Goal: Complete application form

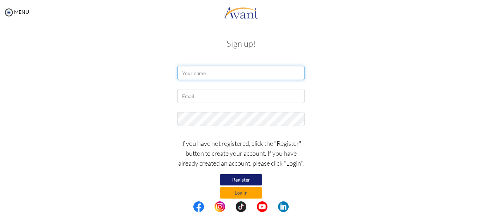
click at [192, 74] on input "text" at bounding box center [241, 73] width 127 height 14
type input "Bandana [PERSON_NAME]"
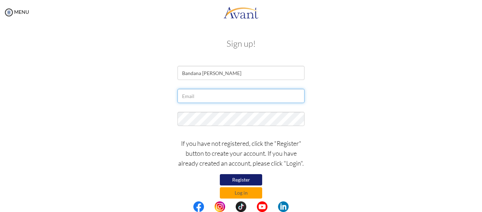
click at [197, 95] on input "text" at bounding box center [241, 96] width 127 height 14
type input "[EMAIL_ADDRESS][DOMAIN_NAME]"
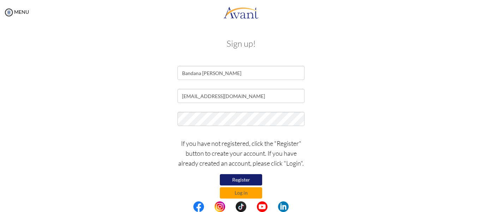
click at [253, 177] on button "Register" at bounding box center [241, 179] width 42 height 11
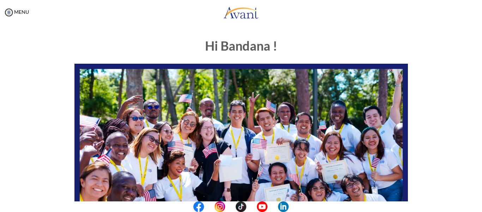
scroll to position [181, 0]
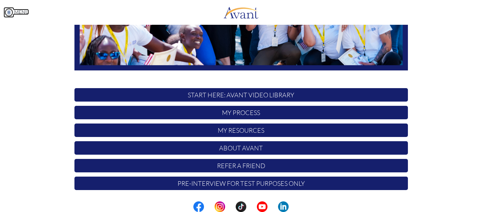
click at [9, 13] on img at bounding box center [9, 12] width 11 height 11
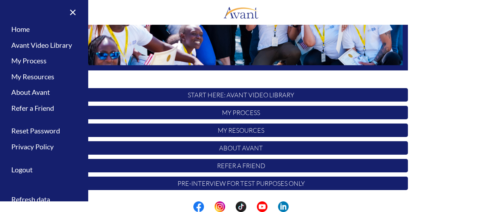
click at [437, 105] on div "Hi Bandana ! START HERE: Avant Video Library My Process My Resources About Avan…" at bounding box center [241, 22] width 413 height 343
click at [263, 96] on p "START HERE: Avant Video Library" at bounding box center [242, 94] width 334 height 13
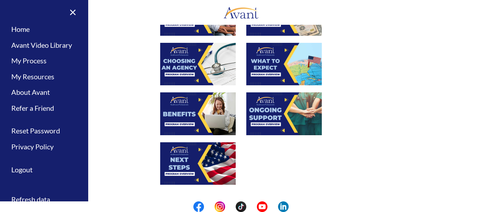
scroll to position [274, 0]
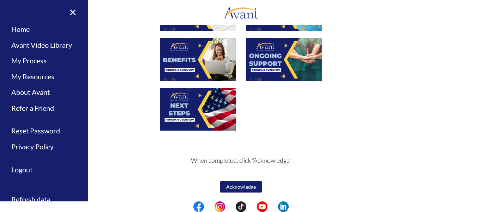
click at [232, 183] on button "Acknowledge" at bounding box center [241, 186] width 42 height 11
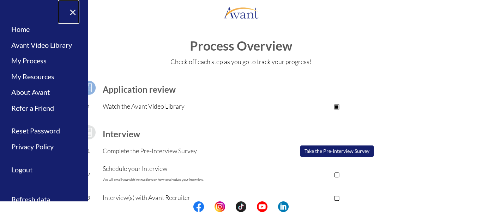
click at [72, 14] on link "×" at bounding box center [69, 12] width 22 height 24
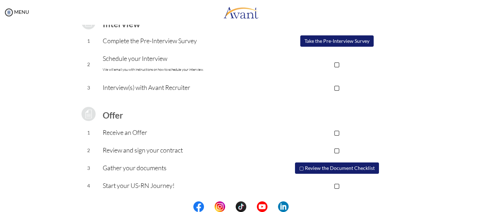
scroll to position [0, 0]
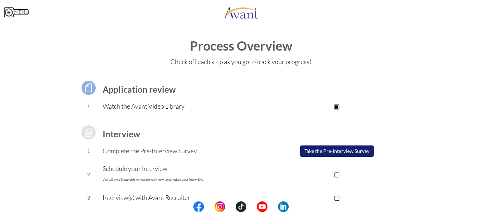
click at [7, 12] on img at bounding box center [9, 12] width 11 height 11
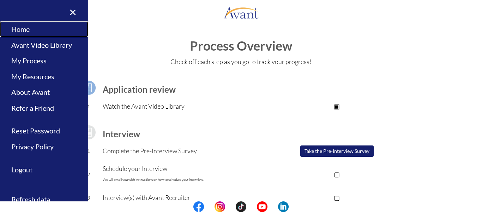
click at [14, 27] on link "Home" at bounding box center [44, 29] width 88 height 16
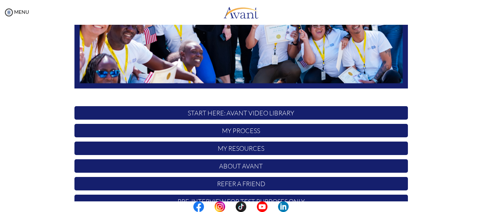
scroll to position [181, 0]
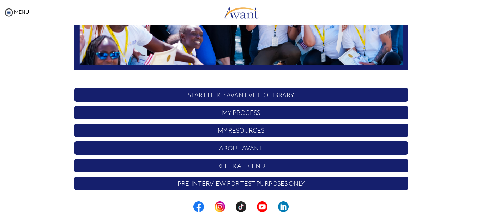
click at [236, 113] on p "My Process" at bounding box center [242, 112] width 334 height 13
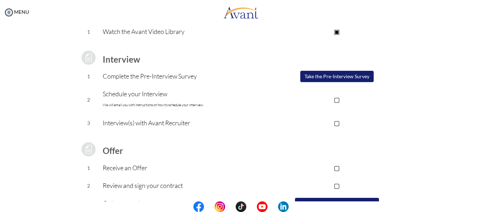
scroll to position [75, 0]
click at [336, 31] on p "▣" at bounding box center [337, 31] width 142 height 10
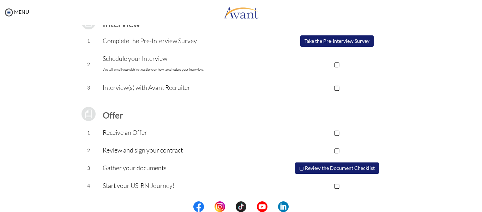
scroll to position [0, 0]
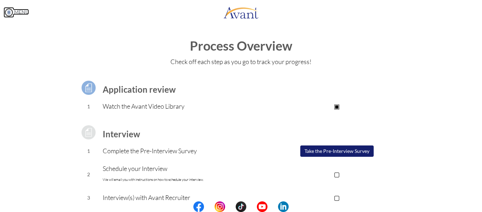
click at [7, 12] on img at bounding box center [9, 12] width 11 height 11
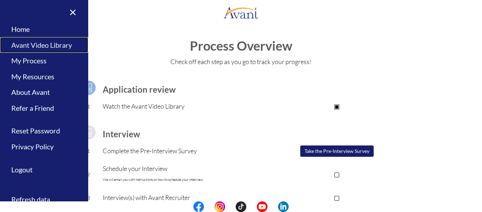
click at [27, 43] on link "Avant Video Library" at bounding box center [44, 45] width 88 height 16
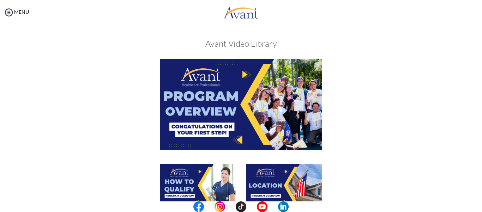
click at [238, 112] on img at bounding box center [241, 104] width 162 height 91
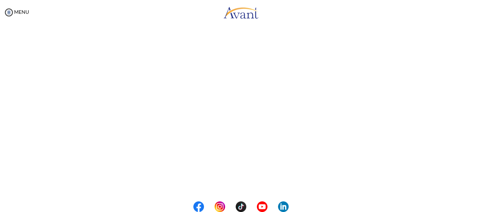
scroll to position [136, 0]
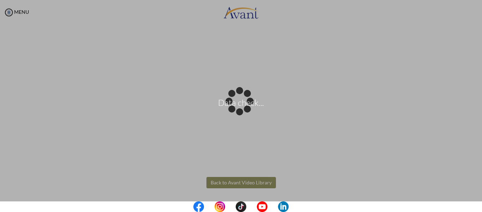
click at [250, 184] on body "Data check... Maintenance break. Please come back in 2 hours. MENU My Status Wh…" at bounding box center [241, 106] width 482 height 212
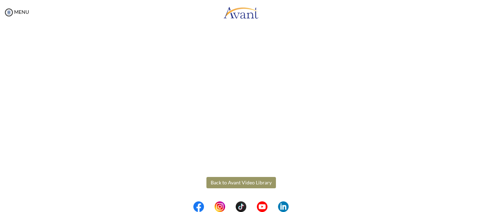
click at [237, 185] on button "Back to Avant Video Library" at bounding box center [242, 182] width 70 height 11
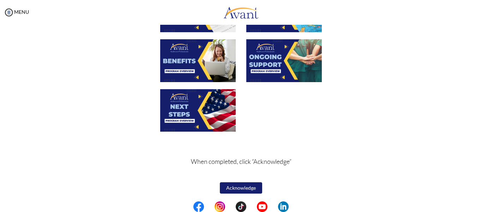
scroll to position [274, 0]
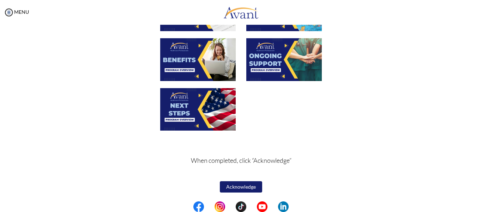
click at [250, 184] on button "Acknowledge" at bounding box center [241, 186] width 42 height 11
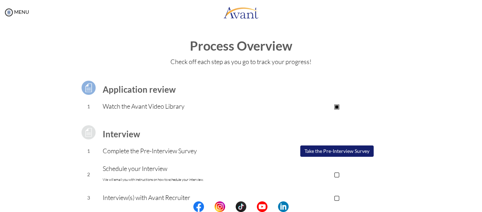
click at [322, 147] on button "Take the Pre-Interview Survey" at bounding box center [336, 150] width 73 height 11
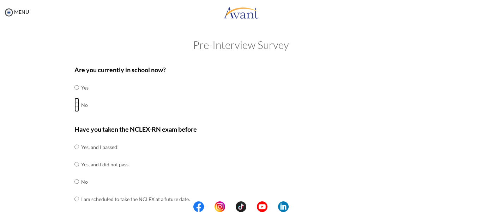
click at [75, 94] on input "radio" at bounding box center [77, 87] width 5 height 14
radio input "true"
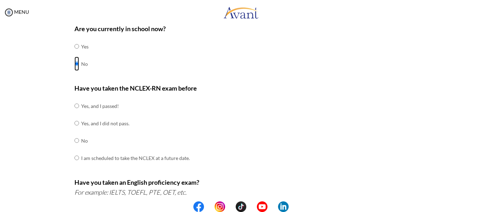
scroll to position [42, 0]
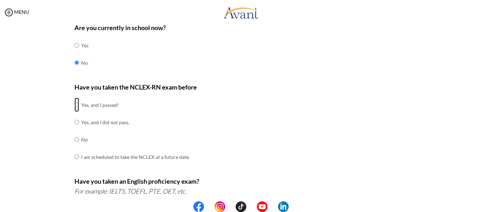
click at [75, 104] on input "radio" at bounding box center [77, 104] width 5 height 14
radio input "true"
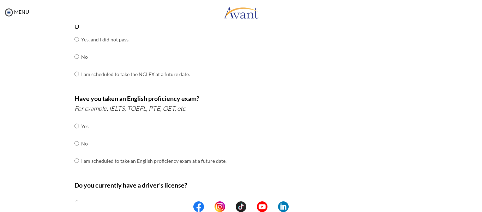
scroll to position [125, 0]
click at [75, 132] on input "radio" at bounding box center [77, 125] width 5 height 14
radio input "true"
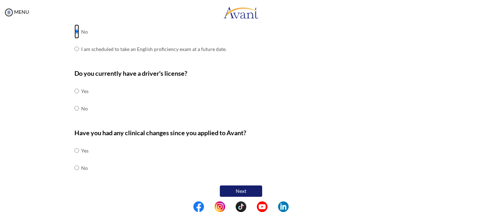
scroll to position [237, 0]
click at [75, 97] on input "radio" at bounding box center [77, 90] width 5 height 14
radio input "true"
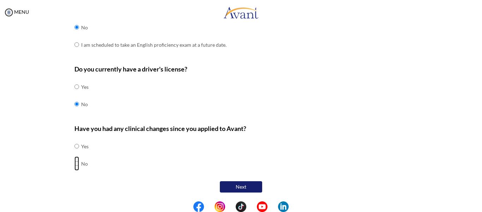
click at [75, 153] on input "radio" at bounding box center [77, 146] width 5 height 14
radio input "true"
click at [243, 185] on button "Next" at bounding box center [241, 186] width 42 height 11
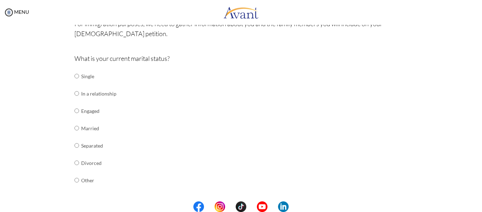
scroll to position [62, 0]
click at [75, 76] on input "radio" at bounding box center [77, 75] width 5 height 14
radio input "true"
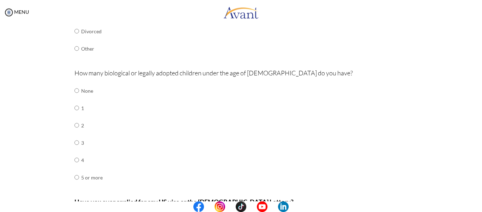
scroll to position [203, 0]
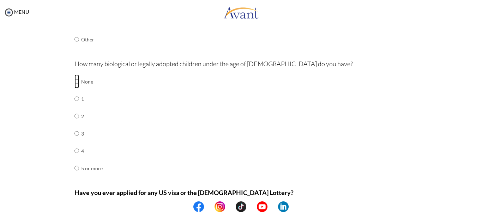
click at [75, 82] on input "radio" at bounding box center [77, 81] width 5 height 14
radio input "true"
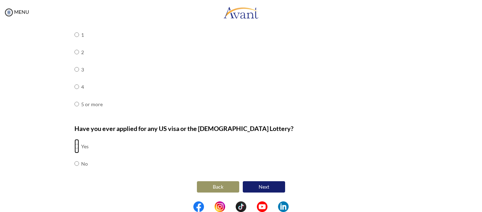
click at [75, 146] on input "radio" at bounding box center [77, 146] width 5 height 14
radio input "true"
click at [262, 189] on button "Next" at bounding box center [264, 186] width 42 height 11
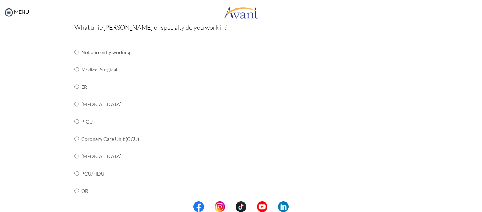
scroll to position [75, 0]
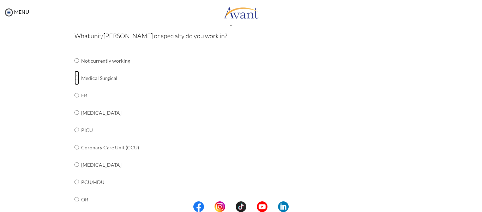
click at [76, 67] on input "radio" at bounding box center [77, 60] width 5 height 14
radio input "true"
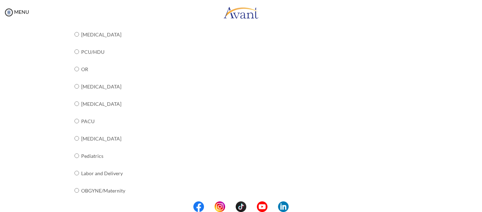
scroll to position [301, 0]
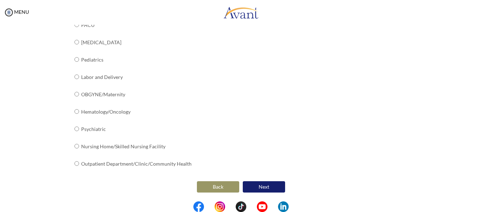
click at [270, 188] on button "Next" at bounding box center [264, 186] width 42 height 11
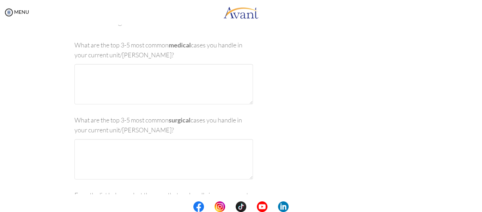
scroll to position [14, 0]
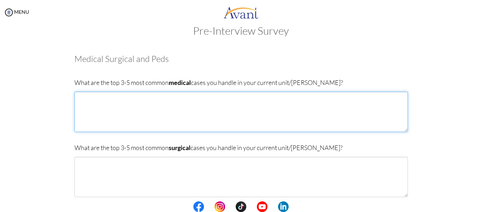
click at [109, 102] on textarea at bounding box center [242, 111] width 334 height 40
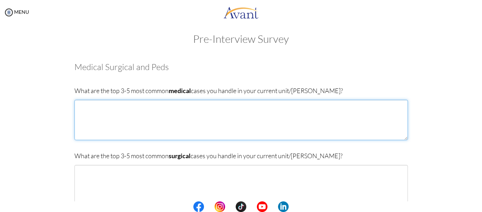
scroll to position [0, 0]
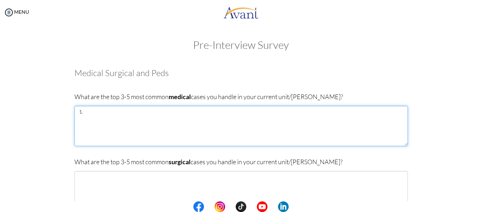
click at [162, 118] on textarea "1." at bounding box center [242, 126] width 334 height 40
click at [114, 113] on textarea "1. Appendicitis 2.Cholecystitis 3.Benign Prostatic Hyperplasia (BPH)" at bounding box center [242, 126] width 334 height 40
click at [110, 120] on textarea "1. Appendicitis 2.Cholecystitis 3.Benign Prostatic Hyperplasia (BPH)" at bounding box center [242, 126] width 334 height 40
click at [161, 126] on textarea "1. Appendicitis 2.Cholecystitis 3.Benign Prostatic Hyperplasia (BPH)" at bounding box center [242, 126] width 334 height 40
type textarea "1. Appendicitis 2.Cholecystitis 3.Benign Prostatic Hyperplasia (BPH). 4.Hemorrh…"
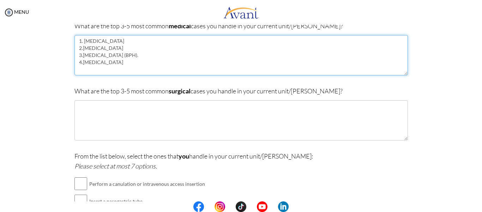
scroll to position [71, 0]
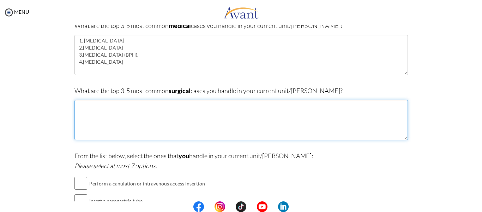
click at [108, 129] on textarea at bounding box center [242, 120] width 334 height 40
click at [106, 106] on textarea "1.Laparotomy and Open Appendectomy. 2.Lapa" at bounding box center [242, 120] width 334 height 40
click at [93, 113] on textarea "1.Laparoscopic and Open Appendectomy. 2.Lapa" at bounding box center [242, 120] width 334 height 40
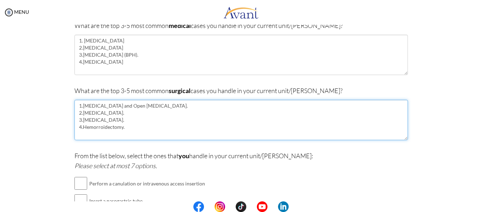
click at [96, 129] on textarea "1.Laparoscopic and Open Appendectomy. 2.Laparoscopic Cholecystectomy. 3.Transur…" at bounding box center [242, 120] width 334 height 40
click at [130, 130] on textarea "1.Laparoscopic and Open Appendectomy. 2.Laparoscopic Cholecystectomy. 3.Transur…" at bounding box center [242, 120] width 334 height 40
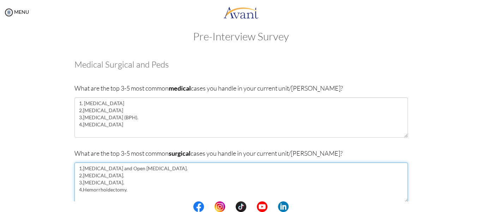
scroll to position [3, 0]
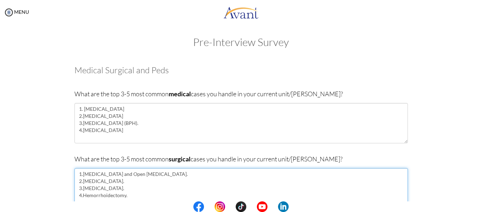
type textarea "1.Laparoscopic and Open Appendectomy. 2.Laparoscopic Cholecystectomy. 3.Transur…"
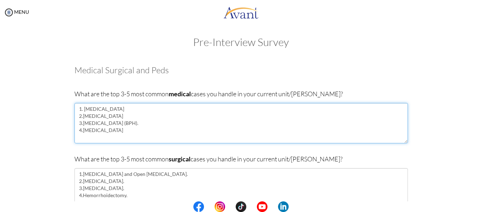
click at [115, 108] on textarea "1. Appendicitis 2.Cholecystitis 3.Benign Prostatic Hyperplasia (BPH). 4.Hemorrh…" at bounding box center [242, 123] width 334 height 40
click at [110, 116] on textarea "1. Appendicitis. 2.Cholecystitis 3.Benign Prostatic Hyperplasia (BPH). 4.Hemorr…" at bounding box center [242, 123] width 334 height 40
click at [111, 133] on textarea "1. Appendicitis. 2.Cholecystitis. 3.Benign Prostatic Hyperplasia (BPH). 4.Hemor…" at bounding box center [242, 123] width 334 height 40
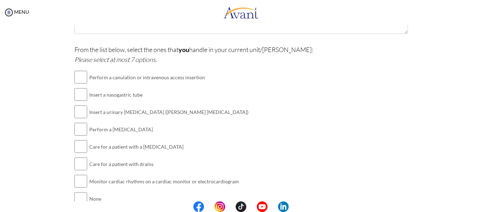
scroll to position [178, 0]
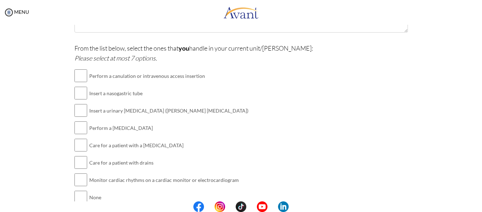
type textarea "1. Appendicitis. 2.Cholecystitis. 3.Benign Prostatic Hyperplasia (BPH). 4.Hemor…"
click at [78, 75] on input "checkbox" at bounding box center [81, 75] width 13 height 14
checkbox input "true"
click at [78, 112] on input "checkbox" at bounding box center [81, 110] width 13 height 14
checkbox input "true"
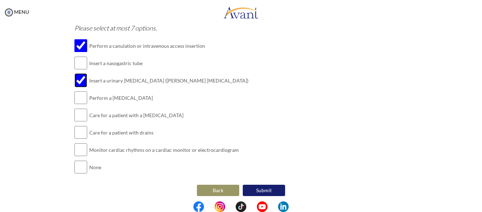
scroll to position [212, 0]
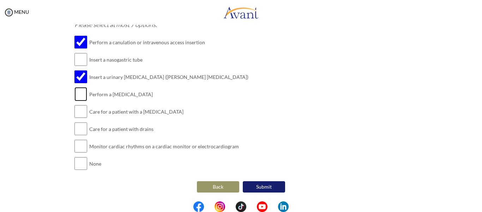
click at [77, 89] on input "checkbox" at bounding box center [81, 94] width 13 height 14
checkbox input "true"
click at [78, 115] on input "checkbox" at bounding box center [81, 111] width 13 height 14
checkbox input "true"
click at [78, 130] on input "checkbox" at bounding box center [81, 128] width 13 height 14
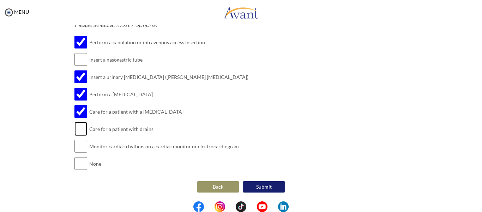
checkbox input "true"
click at [79, 143] on input "checkbox" at bounding box center [81, 146] width 13 height 14
checkbox input "true"
click at [265, 185] on button "Submit" at bounding box center [264, 186] width 42 height 11
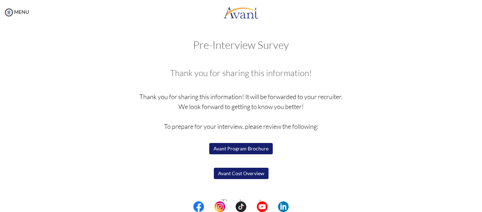
click at [228, 174] on button "Avant Cost Overview" at bounding box center [241, 172] width 55 height 11
